Goal: Navigation & Orientation: Understand site structure

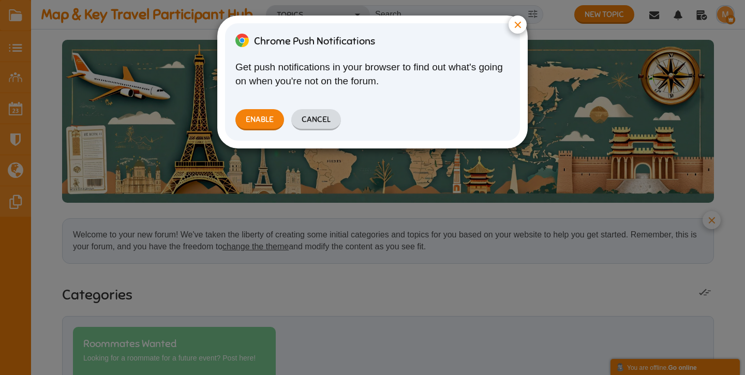
click at [311, 120] on button "Cancel" at bounding box center [316, 119] width 50 height 21
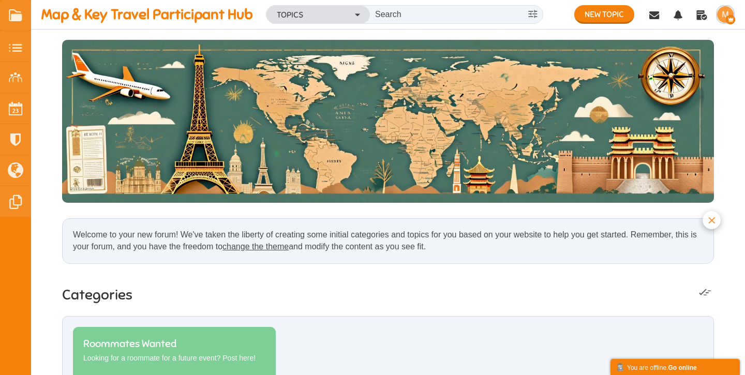
click at [16, 51] on small at bounding box center [15, 46] width 31 height 31
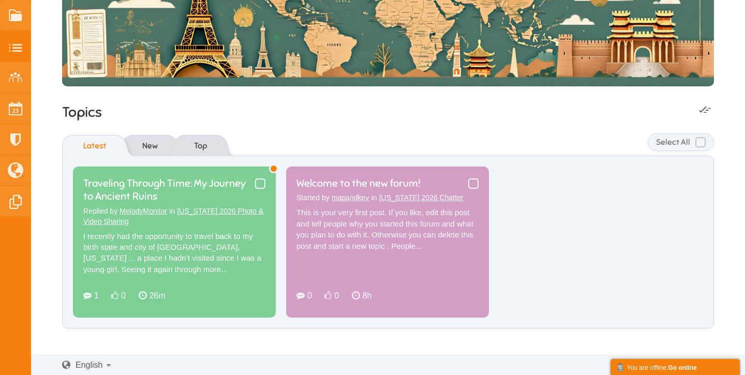
scroll to position [117, 0]
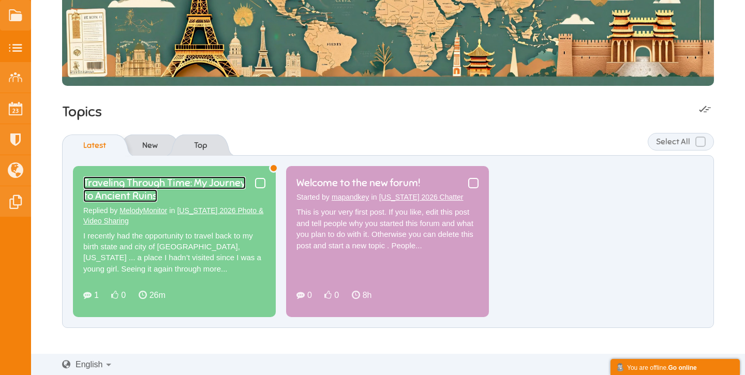
click at [221, 202] on link "Traveling Through Time: My Journey to Ancient Ruins" at bounding box center [164, 189] width 162 height 26
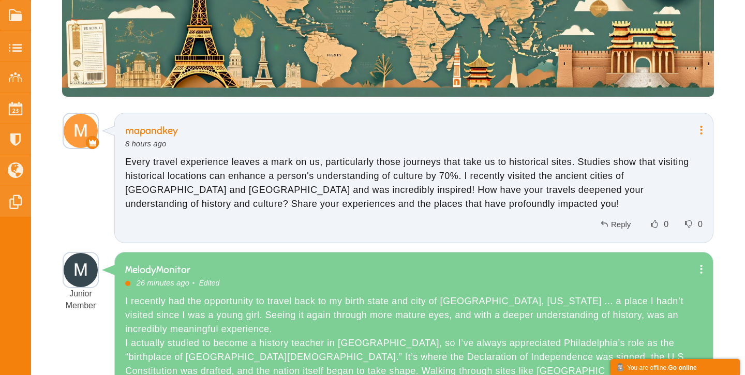
scroll to position [138, 0]
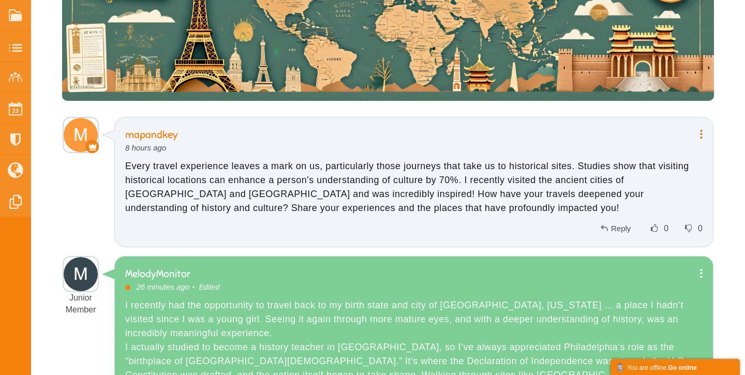
click at [699, 138] on icon at bounding box center [699, 134] width 8 height 10
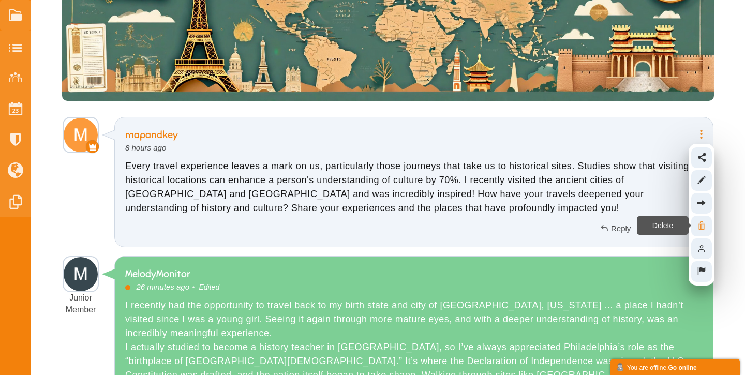
click at [703, 222] on icon at bounding box center [701, 226] width 19 height 10
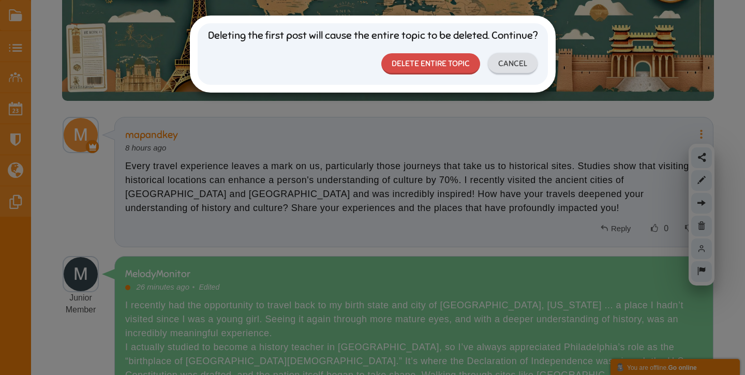
click at [455, 62] on link "Delete Entire Topic" at bounding box center [430, 63] width 99 height 21
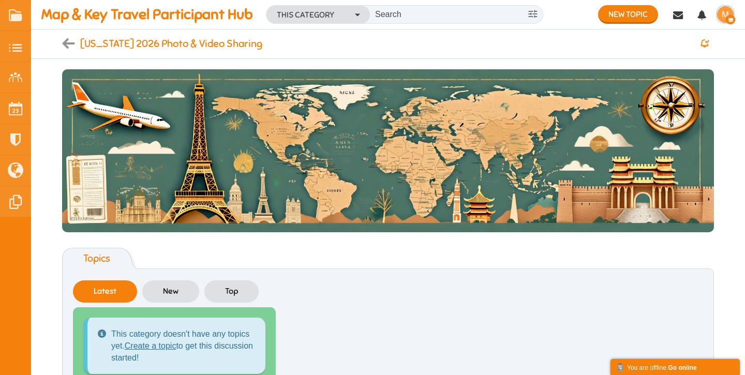
click at [397, 345] on ul "This category doesn't have any topics yet. Create a topic to get this discussio…" at bounding box center [388, 351] width 630 height 88
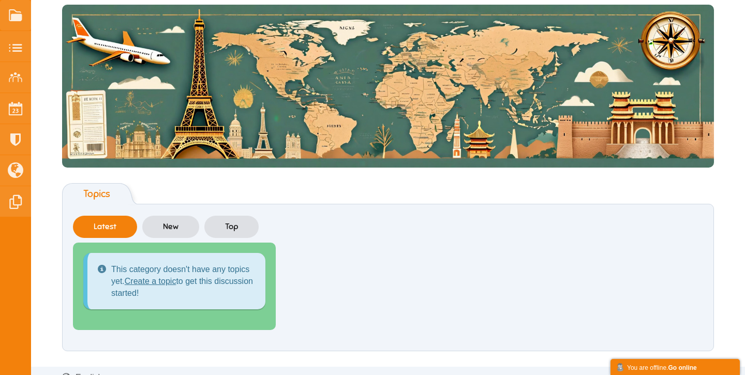
scroll to position [78, 0]
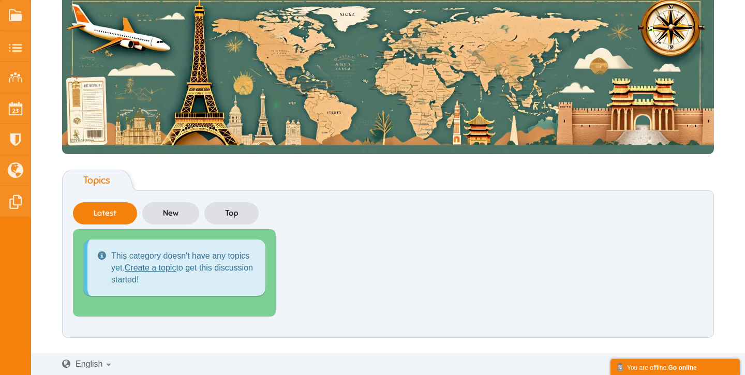
click at [401, 293] on ul "This category doesn't have any topics yet. Create a topic to get this discussio…" at bounding box center [388, 273] width 630 height 88
click at [19, 77] on small at bounding box center [15, 77] width 31 height 31
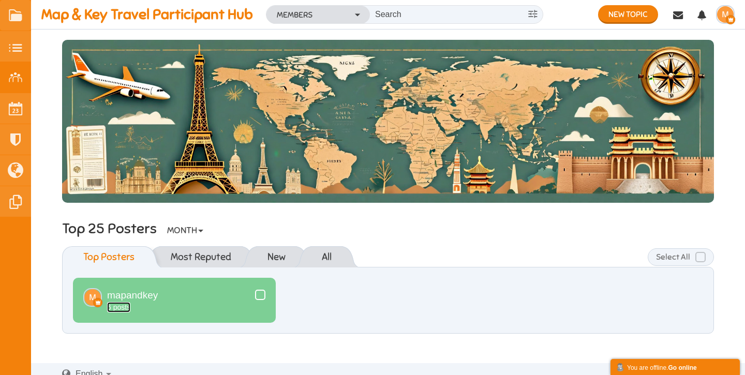
click at [124, 307] on span "posts" at bounding box center [121, 307] width 17 height 8
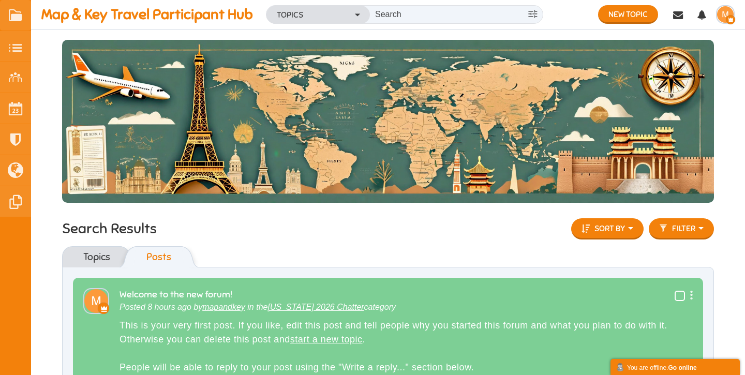
click at [285, 257] on div "Topics Posts" at bounding box center [388, 256] width 652 height 21
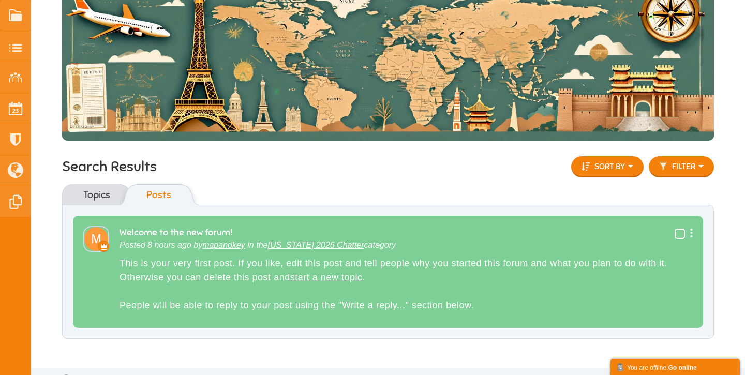
scroll to position [77, 0]
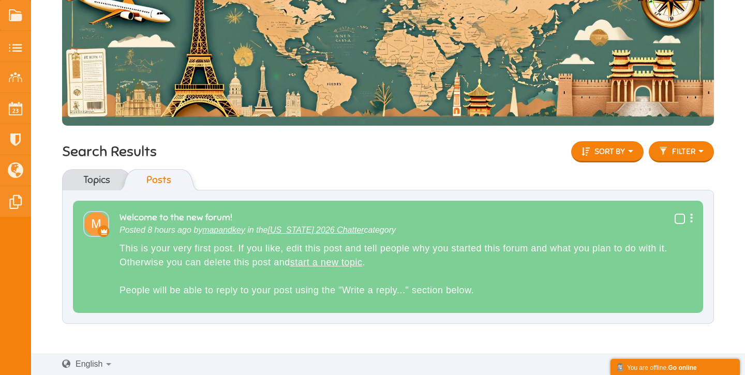
click at [691, 219] on icon at bounding box center [689, 218] width 8 height 10
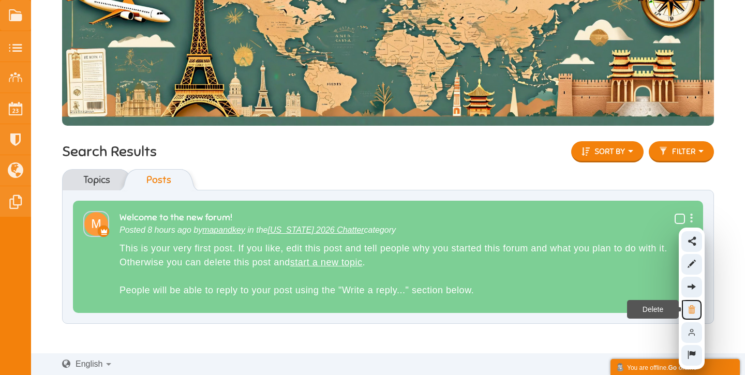
click at [694, 308] on icon at bounding box center [692, 310] width 19 height 10
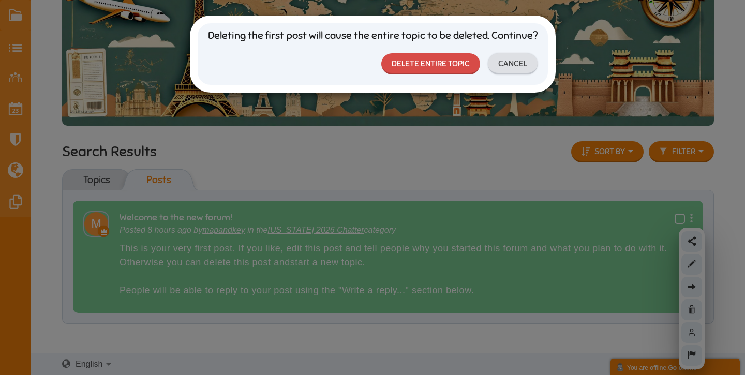
click at [436, 61] on link "Delete Entire Topic" at bounding box center [430, 63] width 99 height 21
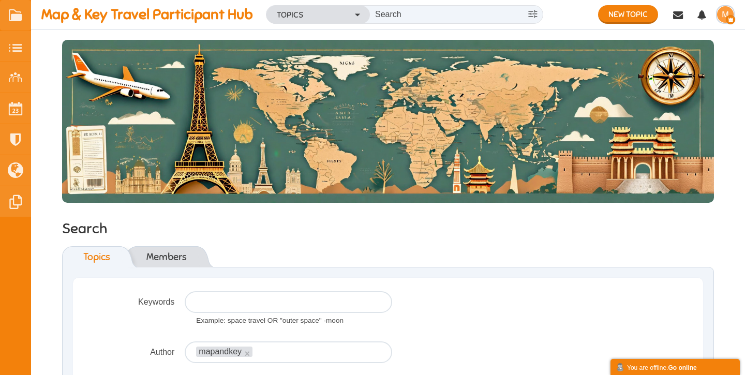
click at [260, 246] on div "Topics Members" at bounding box center [388, 256] width 652 height 21
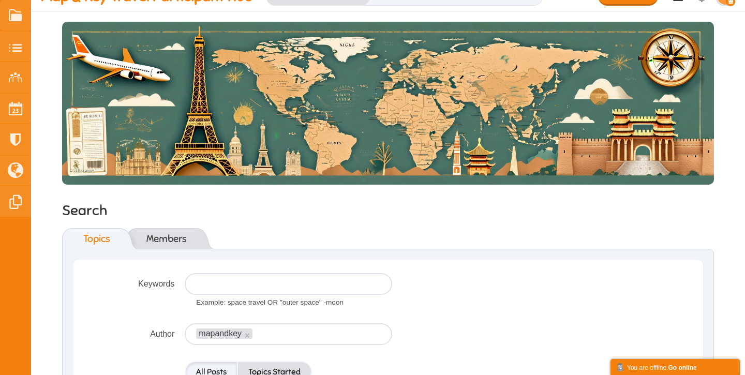
scroll to position [21, 0]
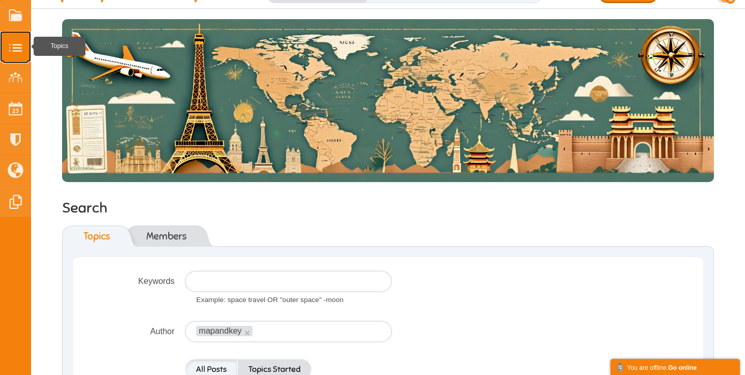
click at [15, 44] on small at bounding box center [15, 46] width 31 height 31
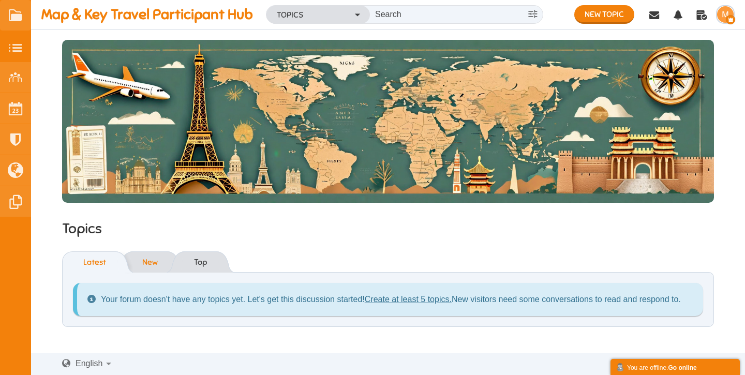
click at [146, 259] on link "New" at bounding box center [150, 262] width 36 height 21
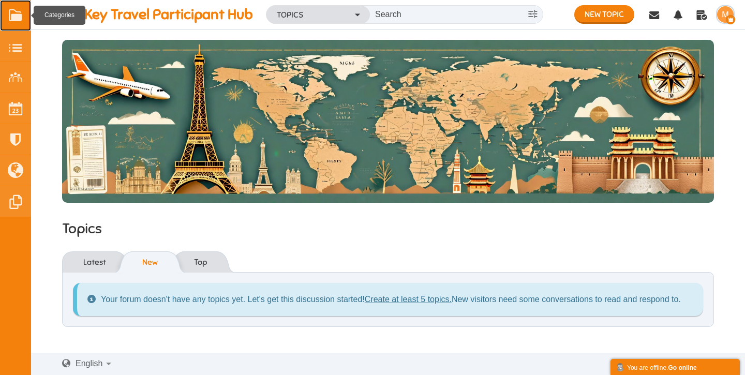
click at [16, 17] on link at bounding box center [15, 15] width 31 height 31
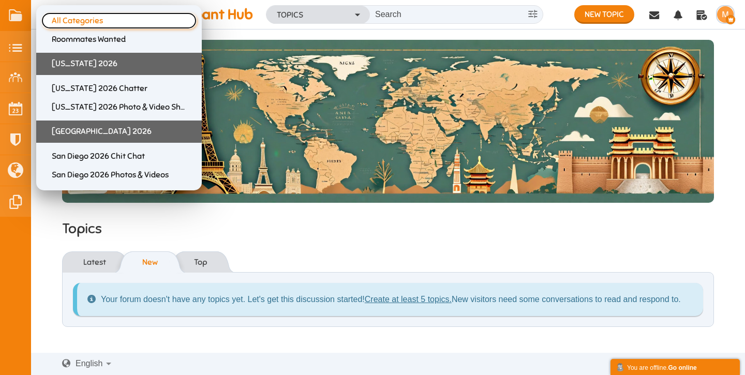
click at [85, 21] on span "All Categories" at bounding box center [114, 21] width 124 height 10
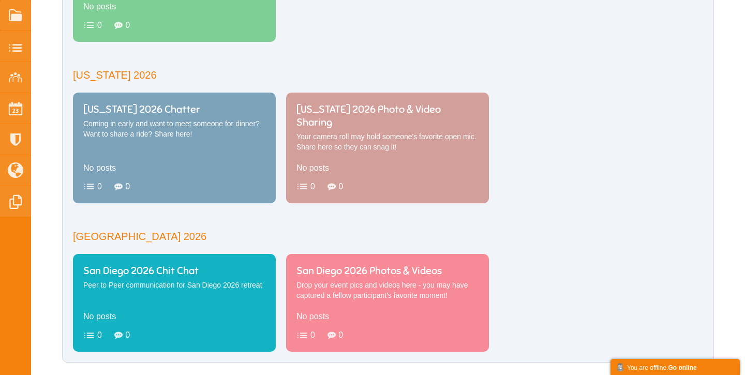
scroll to position [382, 0]
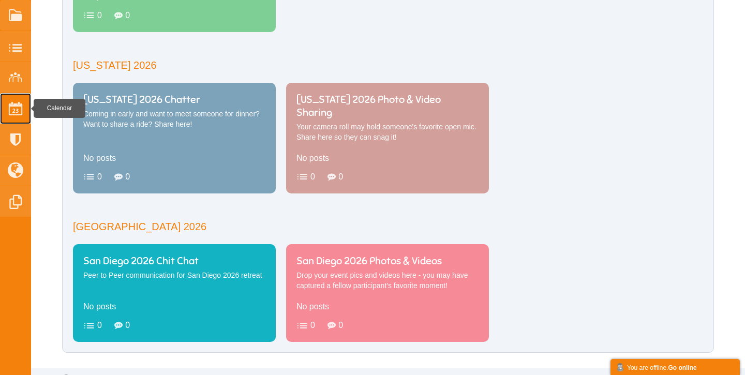
click at [18, 111] on small at bounding box center [15, 108] width 31 height 31
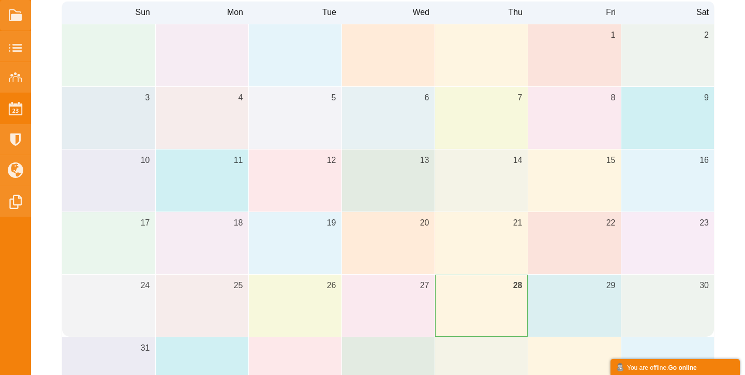
scroll to position [245, 0]
click at [18, 78] on small at bounding box center [15, 77] width 31 height 31
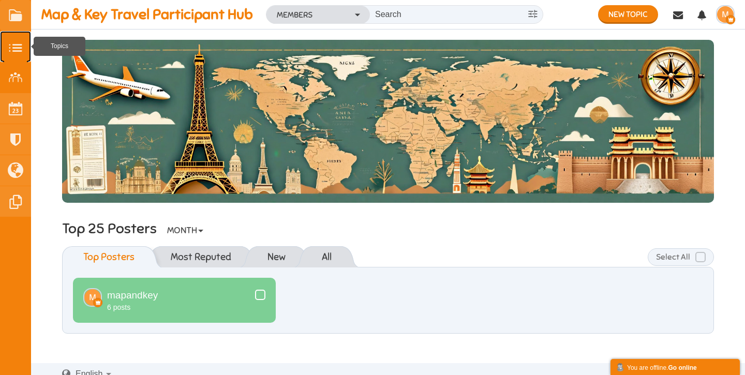
click at [15, 48] on small at bounding box center [15, 46] width 31 height 31
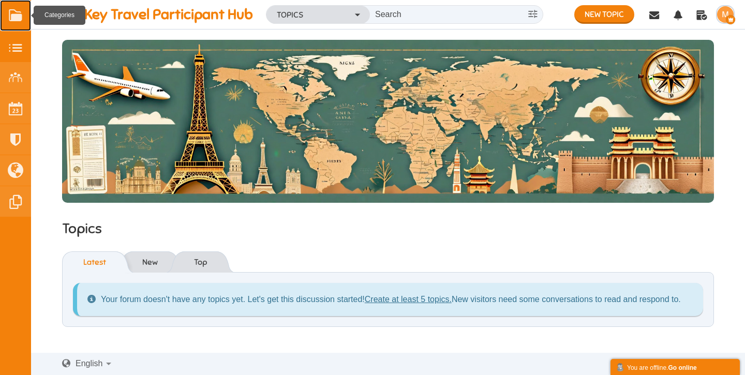
click at [12, 22] on link at bounding box center [15, 15] width 31 height 31
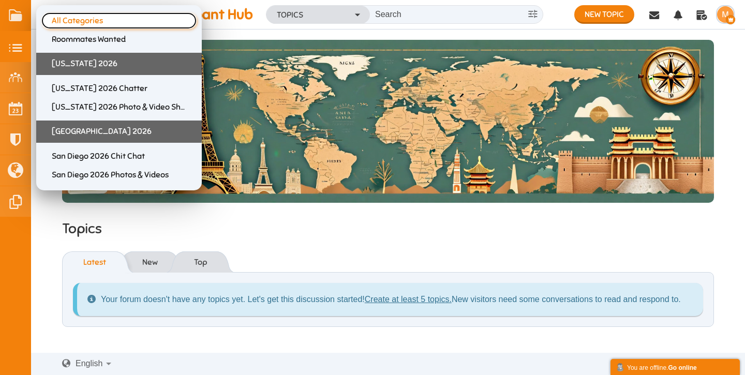
click at [85, 20] on span "All Categories" at bounding box center [114, 21] width 124 height 10
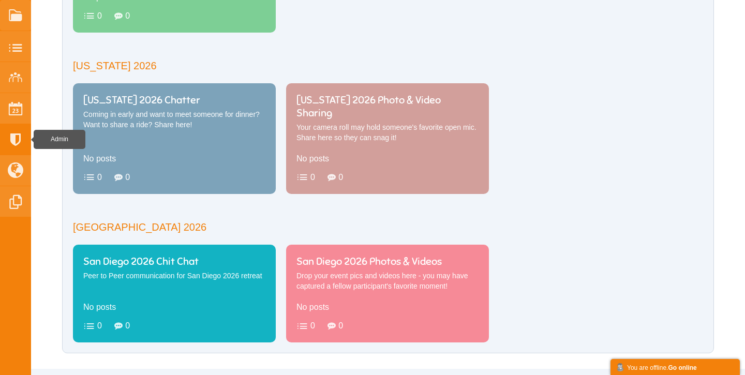
scroll to position [382, 0]
